Goal: Transaction & Acquisition: Book appointment/travel/reservation

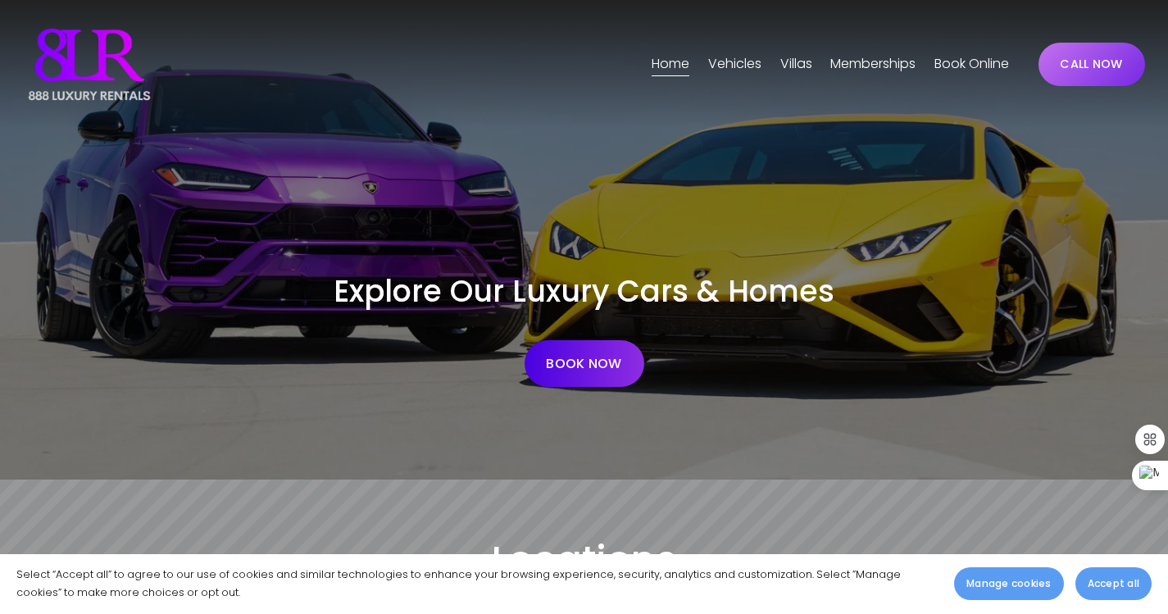
click at [730, 60] on span "Vehicles" at bounding box center [734, 64] width 53 height 24
click at [589, 362] on link "BOOK NOW" at bounding box center [585, 363] width 120 height 47
click at [0, 0] on span "[GEOGRAPHIC_DATA]" at bounding box center [0, 0] width 0 height 0
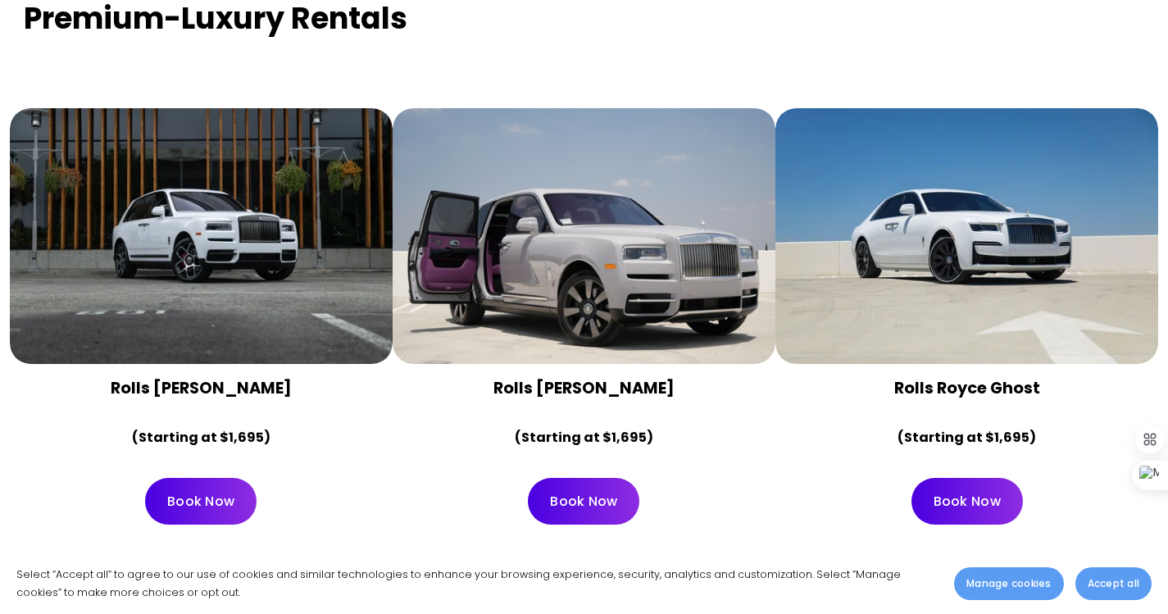
scroll to position [3361, 0]
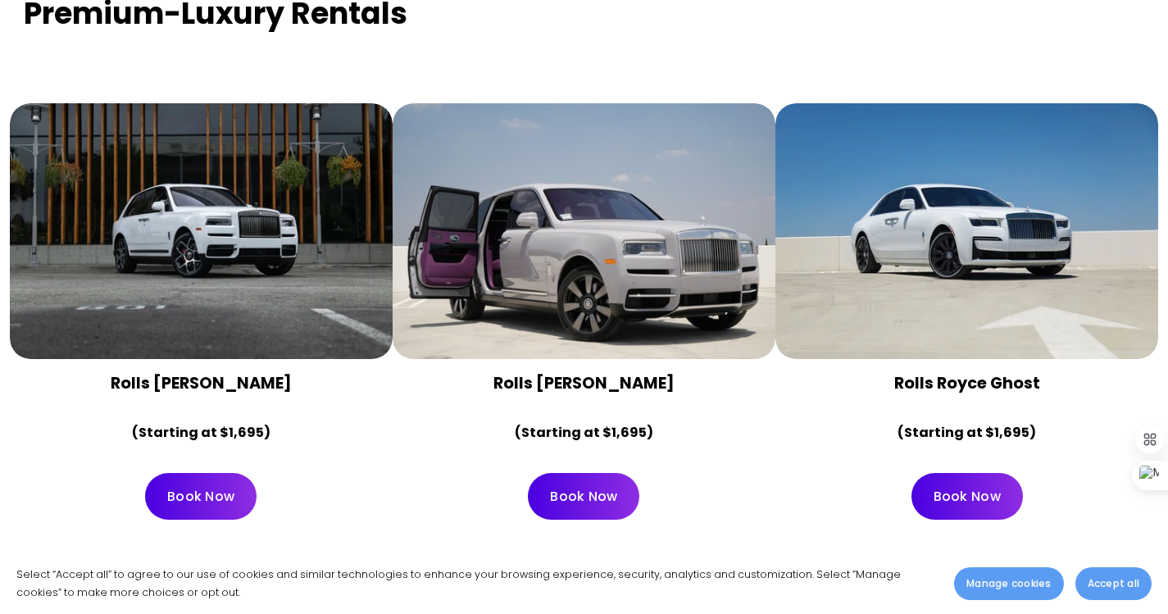
click at [580, 202] on div at bounding box center [584, 231] width 383 height 256
click at [640, 258] on div at bounding box center [584, 231] width 383 height 256
click at [601, 234] on div at bounding box center [584, 231] width 383 height 256
click at [594, 252] on div at bounding box center [584, 231] width 383 height 256
click at [580, 164] on div at bounding box center [584, 231] width 383 height 256
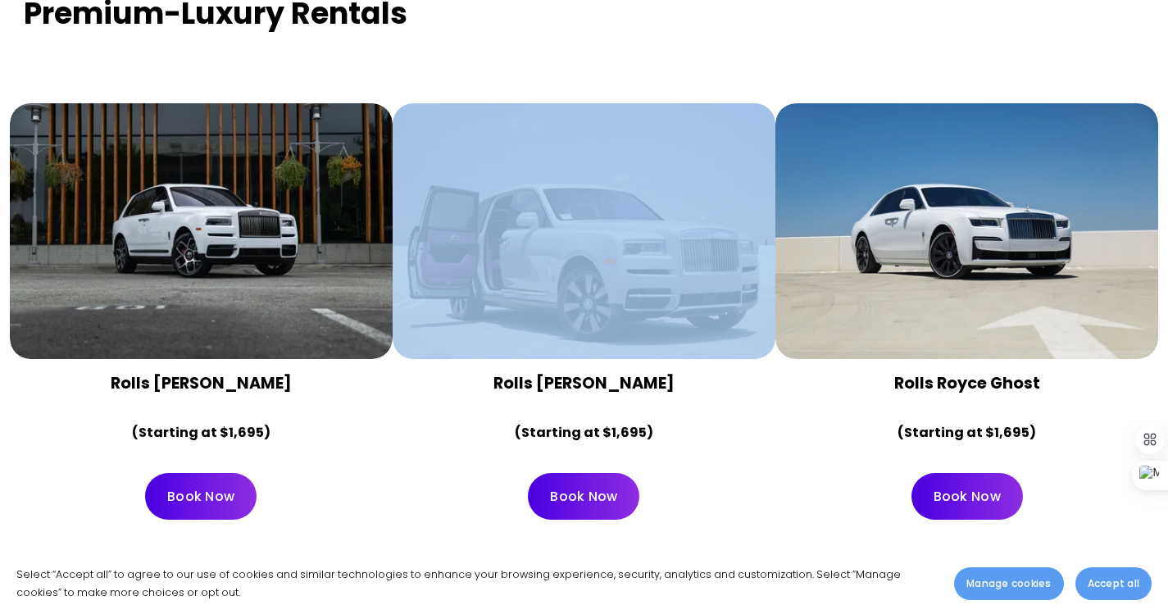
click at [580, 164] on div at bounding box center [584, 231] width 383 height 256
click at [580, 162] on div at bounding box center [584, 231] width 383 height 256
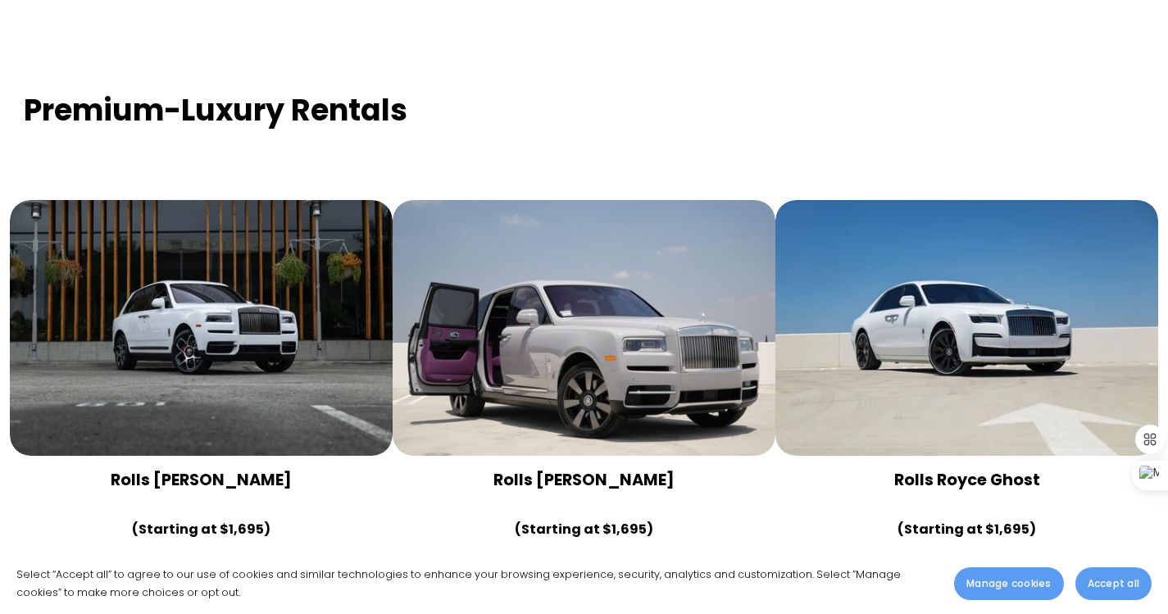
scroll to position [3443, 0]
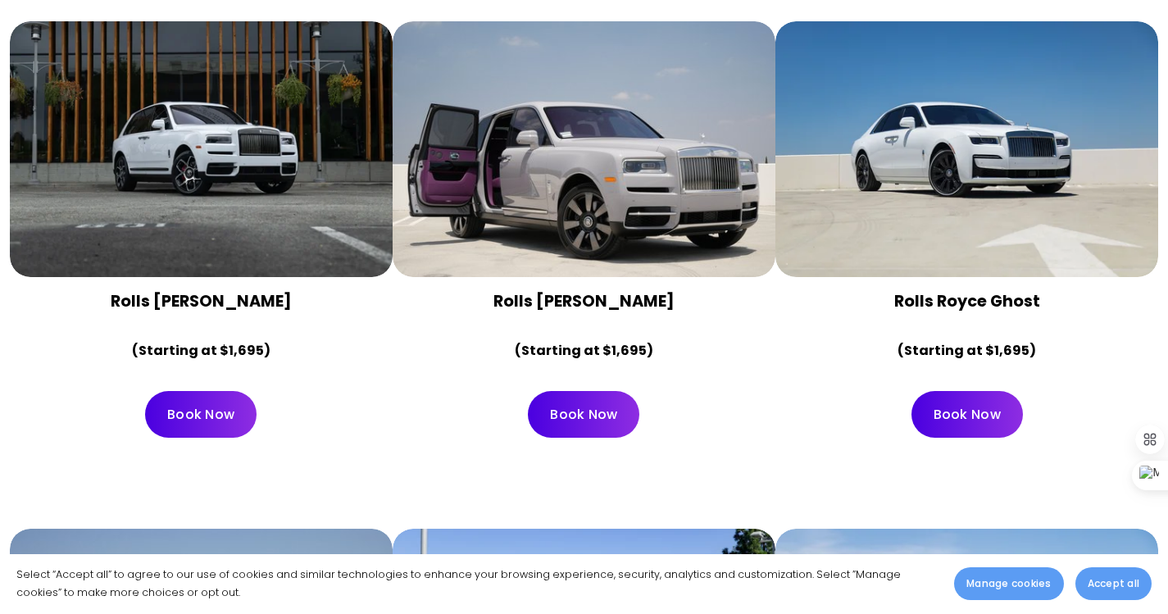
click at [602, 125] on div at bounding box center [584, 149] width 383 height 256
click at [722, 231] on div at bounding box center [584, 149] width 383 height 256
drag, startPoint x: 625, startPoint y: 140, endPoint x: 625, endPoint y: 195, distance: 54.9
click at [625, 195] on div at bounding box center [584, 149] width 383 height 256
click at [601, 290] on strong "Rolls Royce Cullinan" at bounding box center [583, 301] width 181 height 22
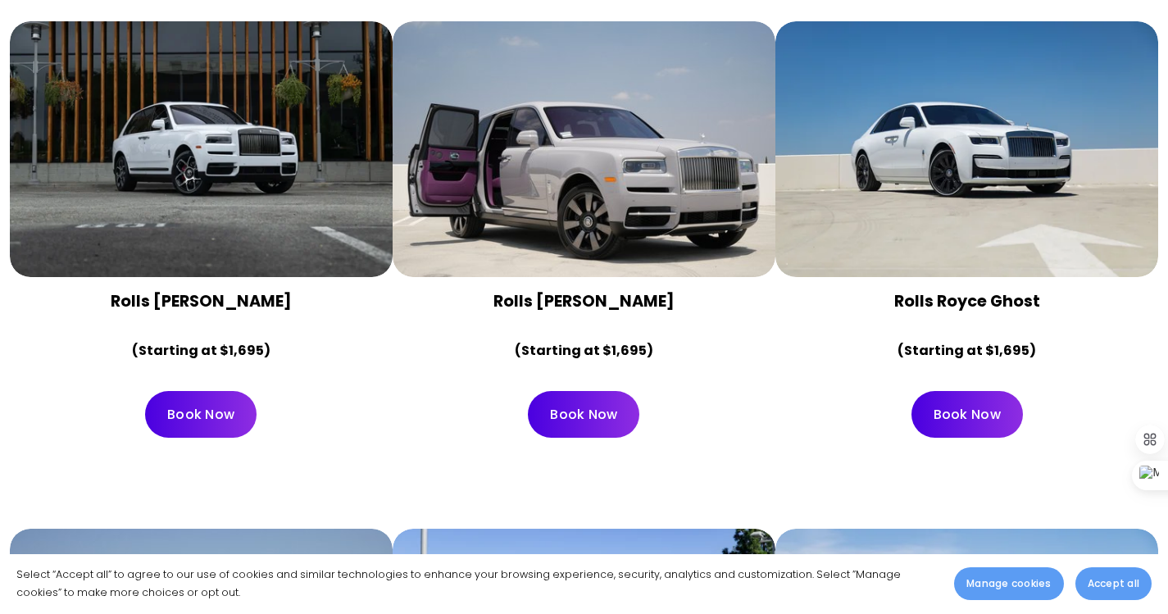
click at [579, 290] on strong "Rolls Royce Cullinan" at bounding box center [583, 301] width 181 height 22
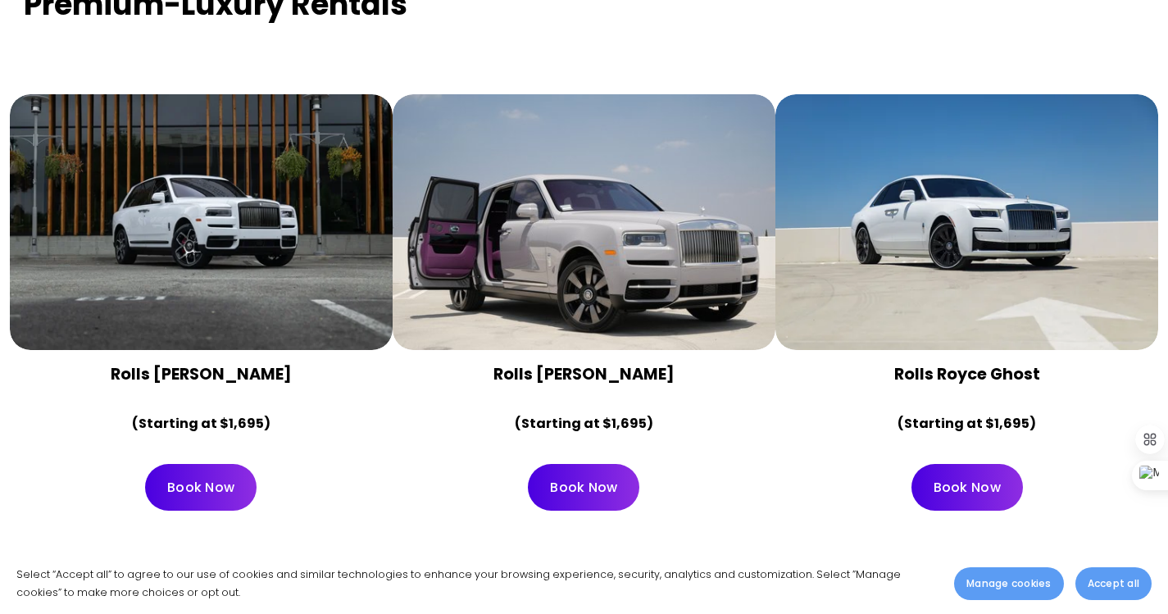
scroll to position [3279, 0]
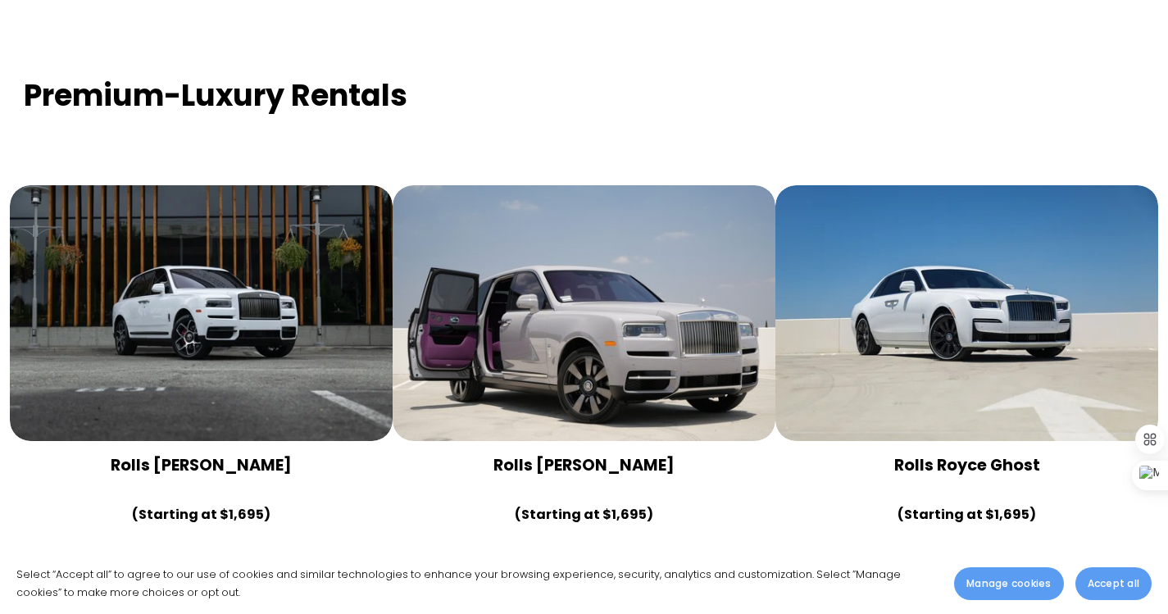
click at [639, 247] on div at bounding box center [584, 313] width 383 height 256
drag, startPoint x: 579, startPoint y: 230, endPoint x: 461, endPoint y: 449, distance: 248.7
click at [428, 457] on div "Rolls Royce Cullinan (Starting at $1,695)" at bounding box center [584, 491] width 355 height 72
click at [589, 240] on div at bounding box center [584, 313] width 383 height 256
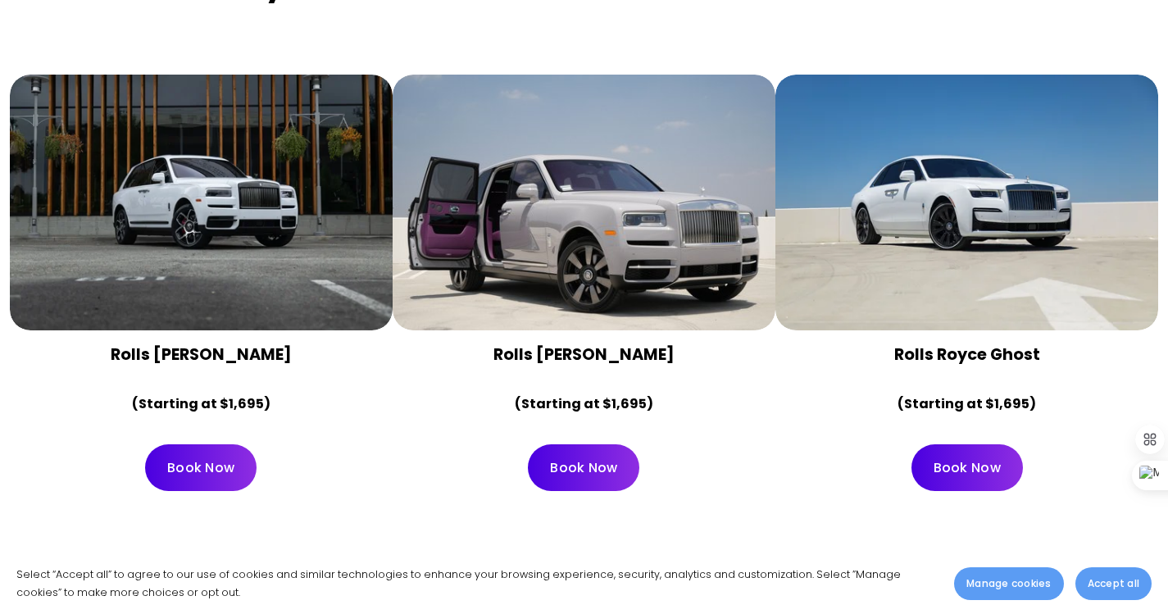
scroll to position [3361, 0]
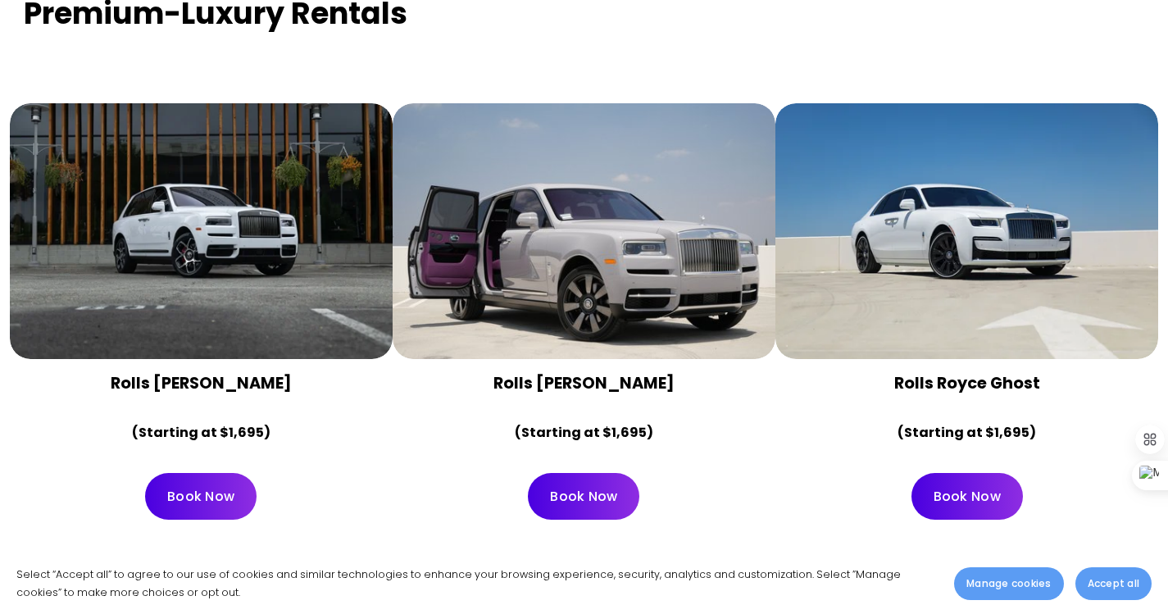
click at [580, 225] on div at bounding box center [584, 231] width 383 height 256
click at [564, 171] on div at bounding box center [584, 231] width 383 height 256
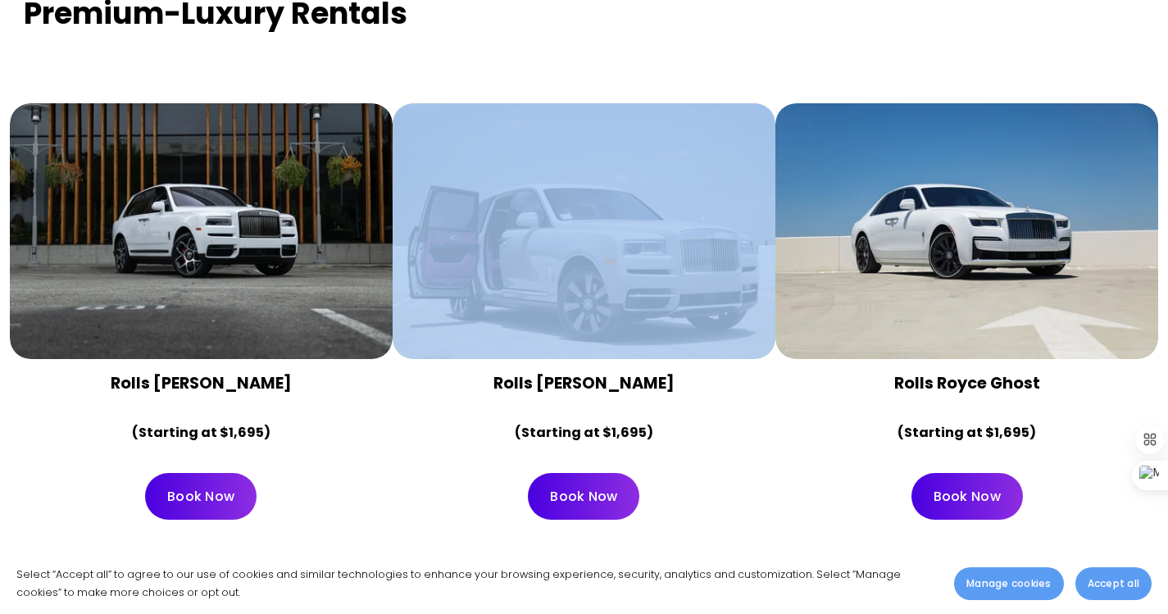
click at [564, 171] on div at bounding box center [584, 231] width 383 height 256
click at [569, 175] on div at bounding box center [584, 231] width 383 height 256
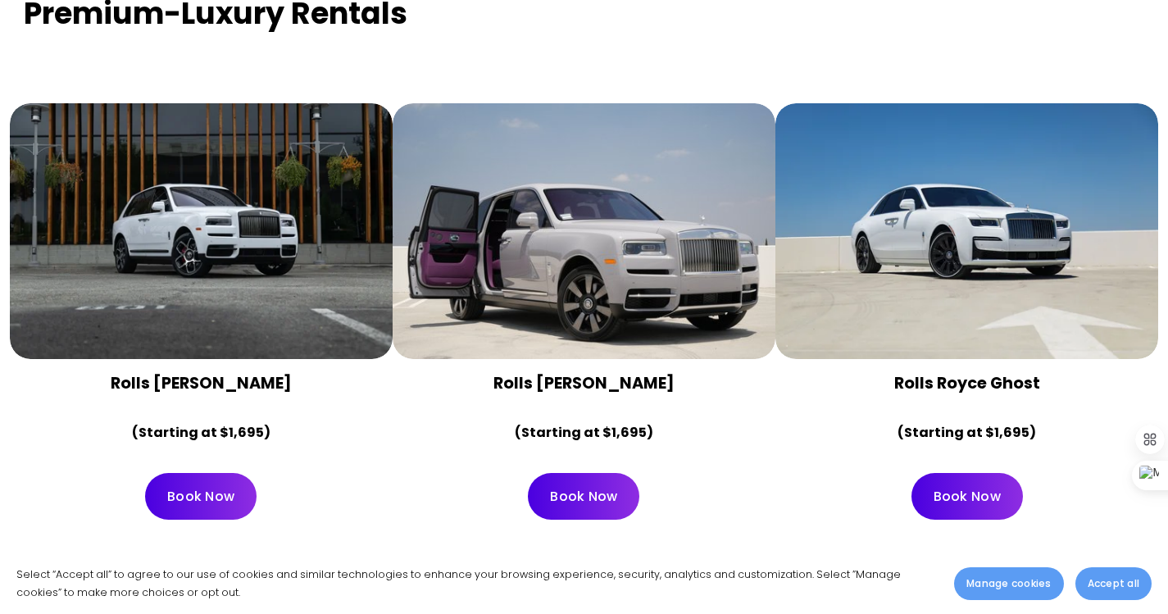
click at [591, 372] on strong "Rolls Royce Cullinan" at bounding box center [583, 383] width 181 height 22
click at [548, 423] on strong "(Starting at $1,695)" at bounding box center [584, 432] width 139 height 19
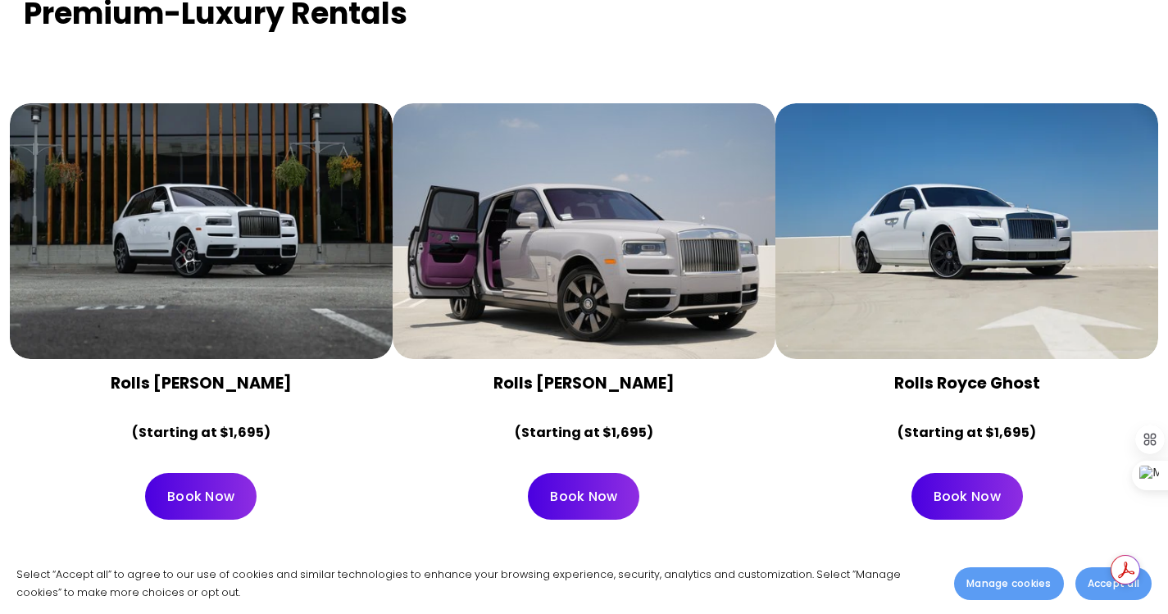
click at [635, 423] on strong "(Starting at $1,695)" at bounding box center [584, 432] width 139 height 19
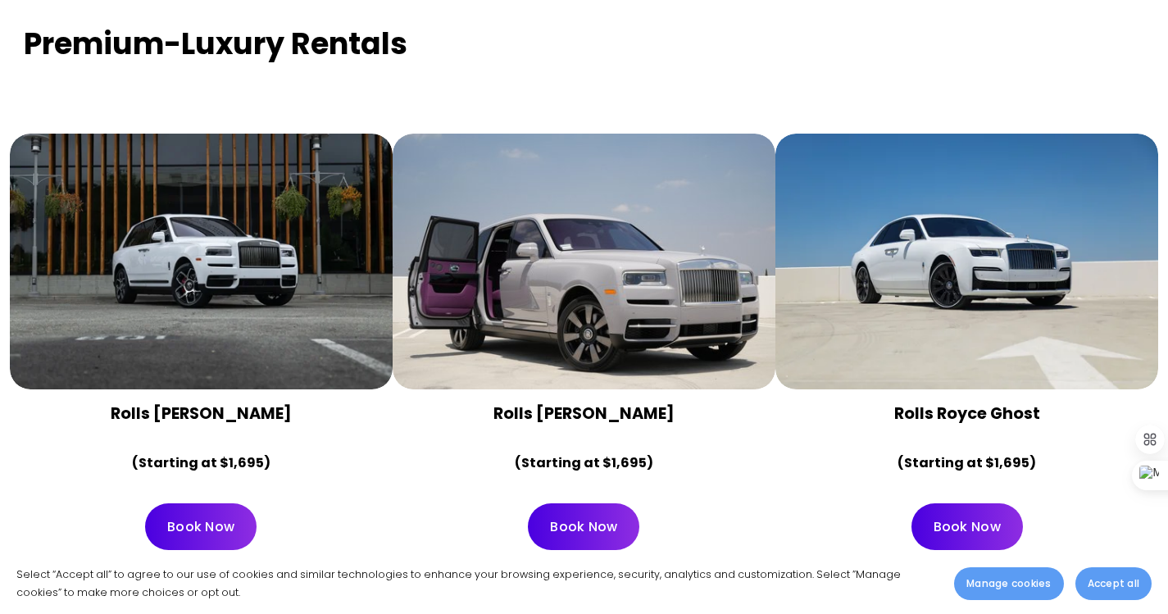
scroll to position [3279, 0]
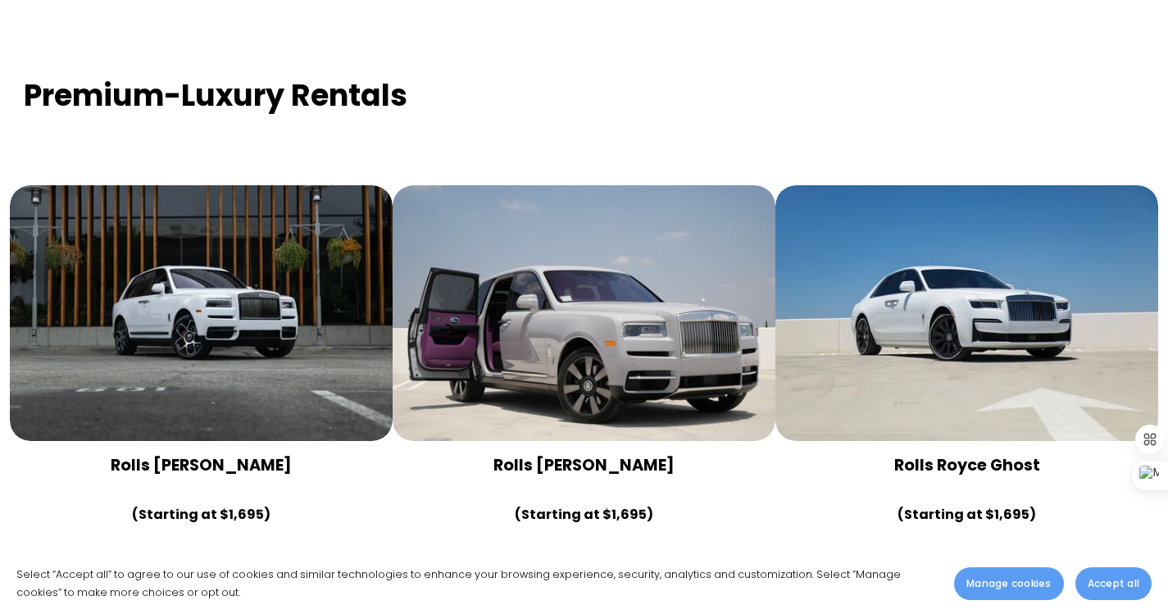
click at [575, 304] on div at bounding box center [584, 313] width 383 height 256
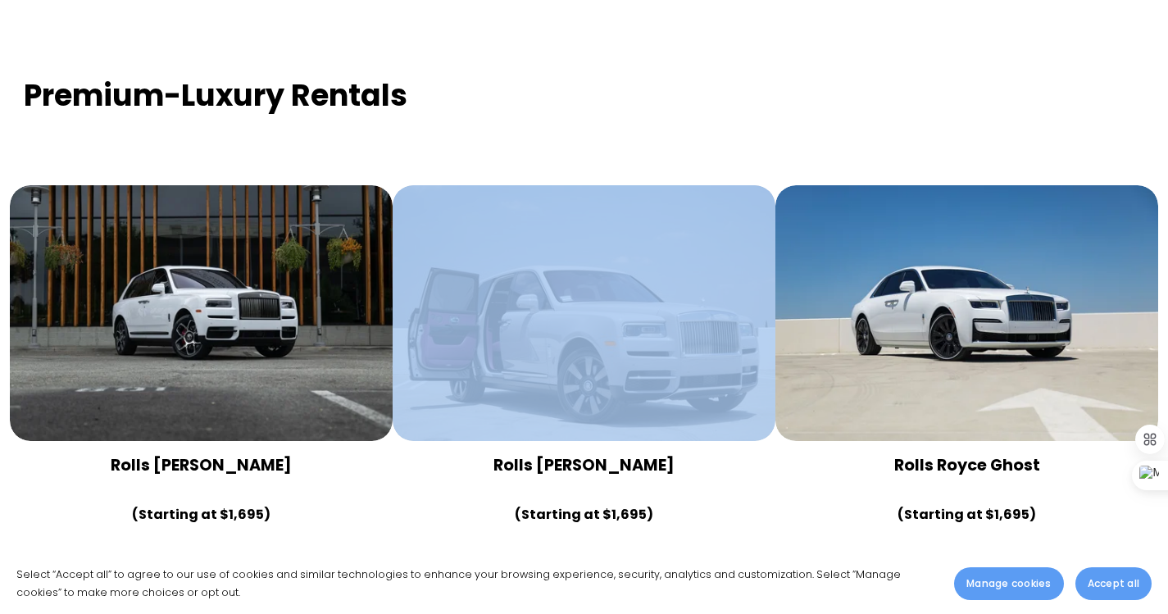
click at [575, 304] on div at bounding box center [584, 313] width 383 height 256
click at [584, 280] on div at bounding box center [584, 313] width 383 height 256
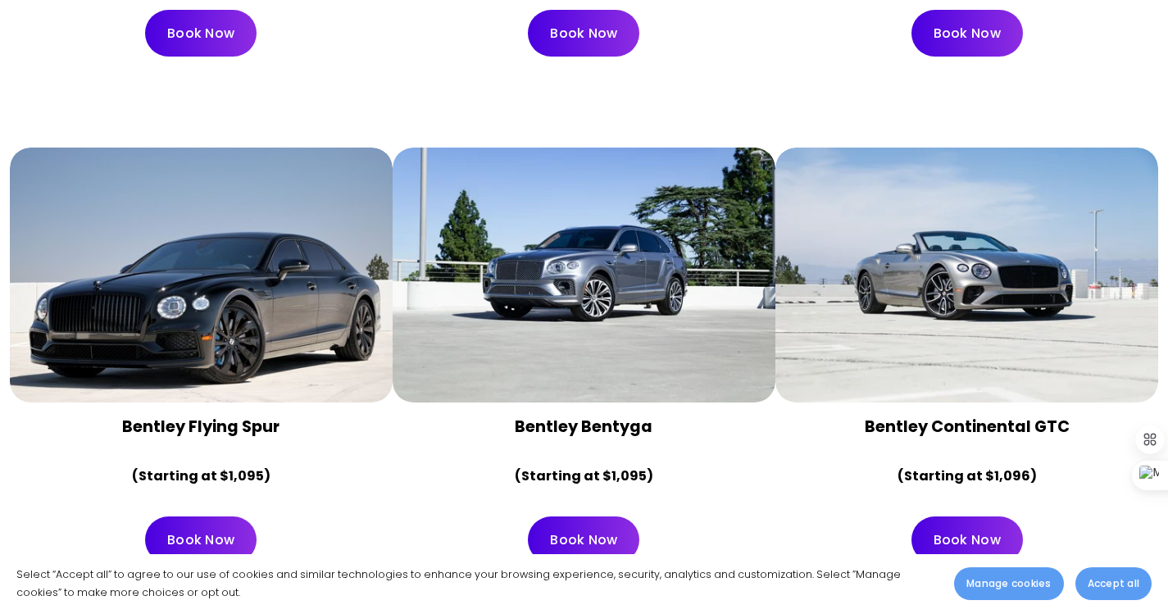
scroll to position [3852, 0]
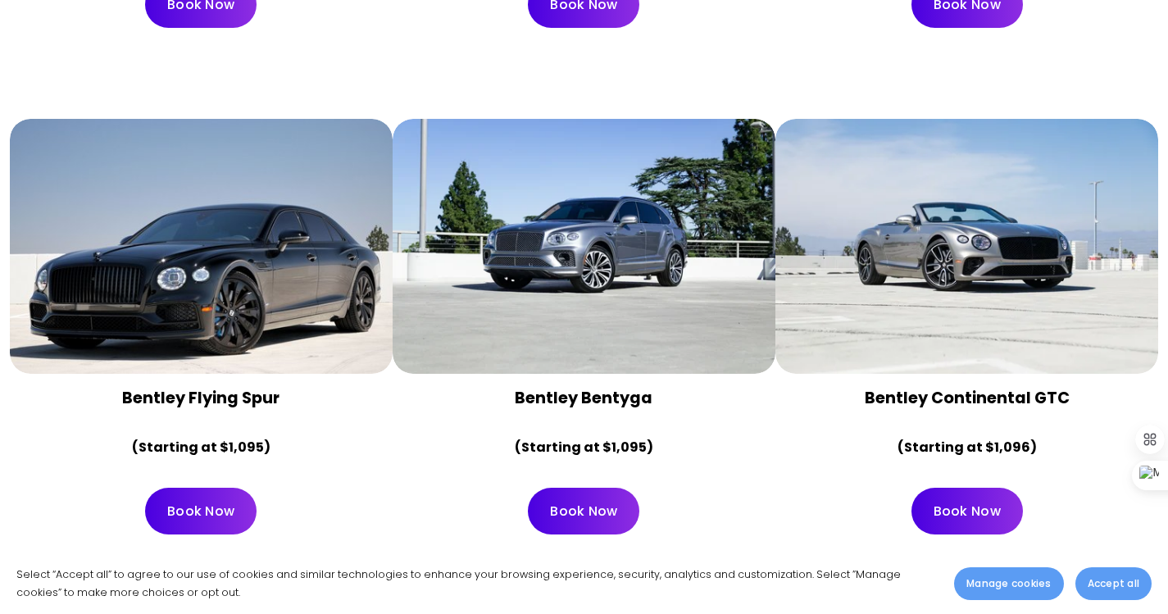
click at [586, 260] on div at bounding box center [584, 247] width 383 height 256
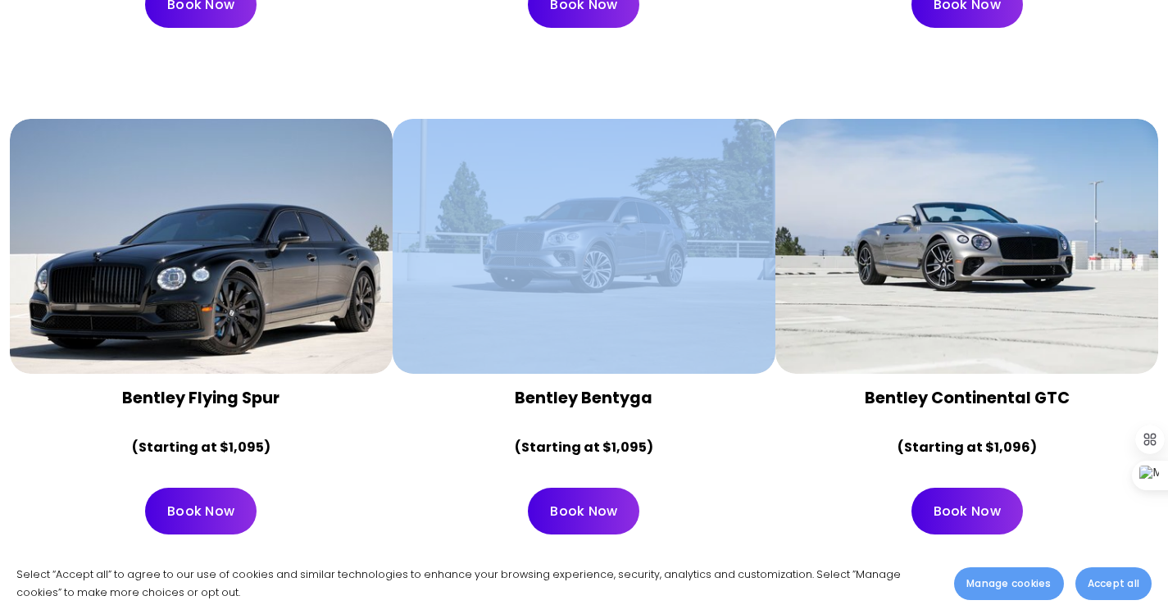
click at [586, 260] on div at bounding box center [584, 247] width 383 height 256
drag, startPoint x: 586, startPoint y: 260, endPoint x: 531, endPoint y: 225, distance: 64.8
click at [585, 259] on div at bounding box center [584, 247] width 383 height 256
click at [530, 225] on div at bounding box center [584, 247] width 383 height 256
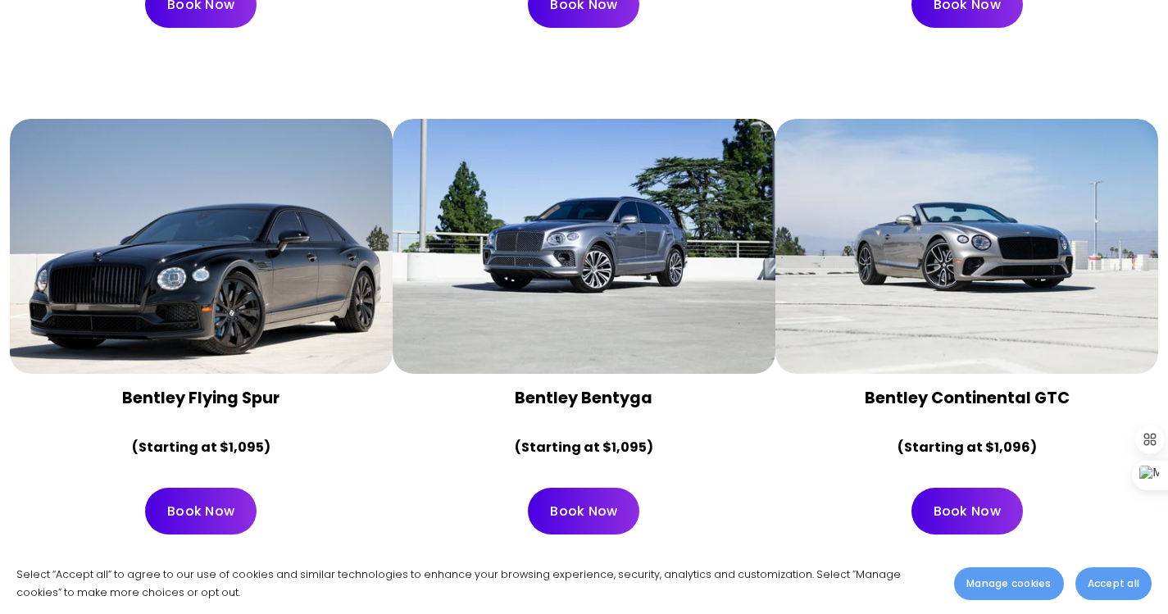
click at [448, 388] on div "Bentley Bentyga (Starting at $1,095)" at bounding box center [584, 424] width 355 height 72
